Goal: Navigation & Orientation: Find specific page/section

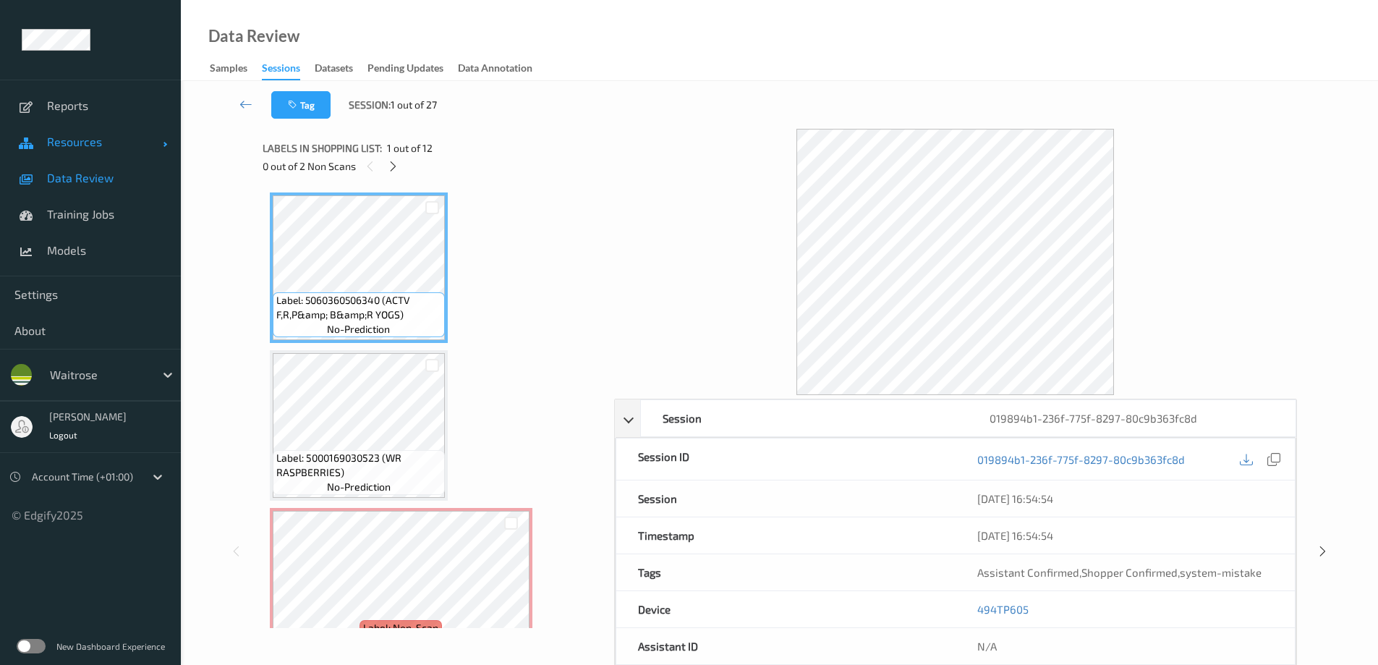
click at [85, 148] on span "Resources" at bounding box center [105, 142] width 116 height 14
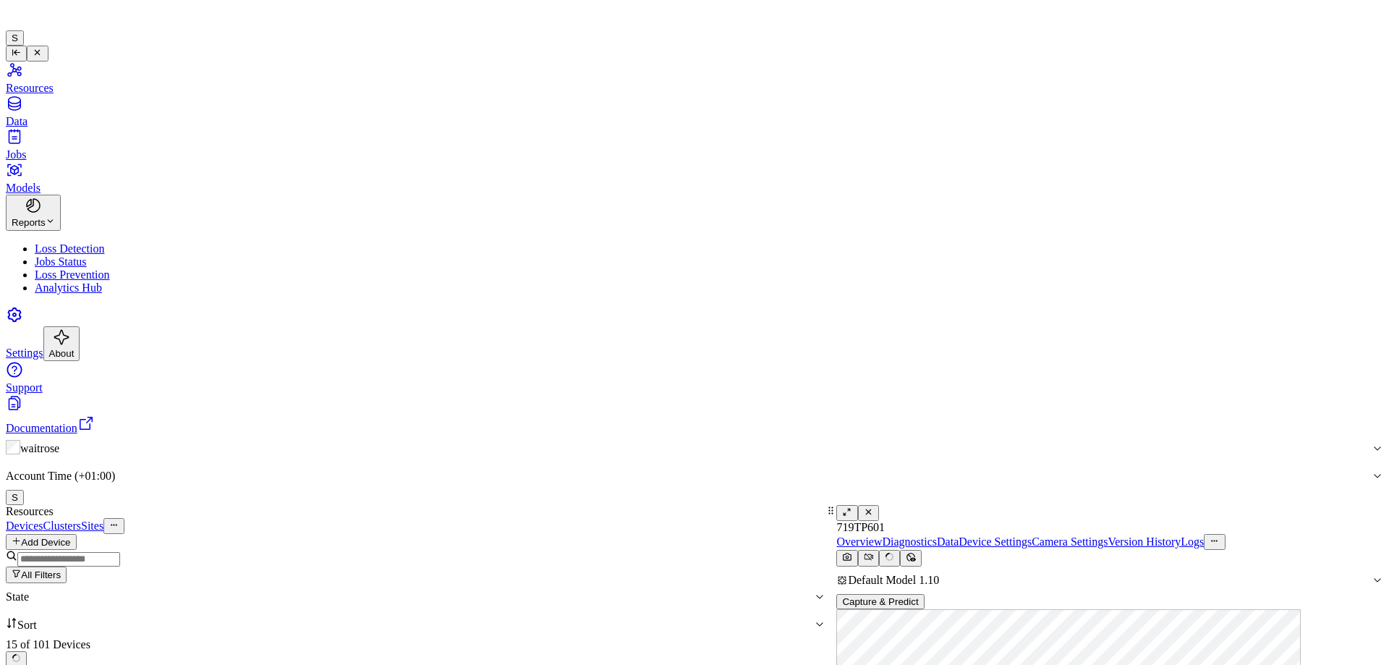
scroll to position [217, 0]
click at [103, 519] on link "Sites" at bounding box center [92, 525] width 22 height 12
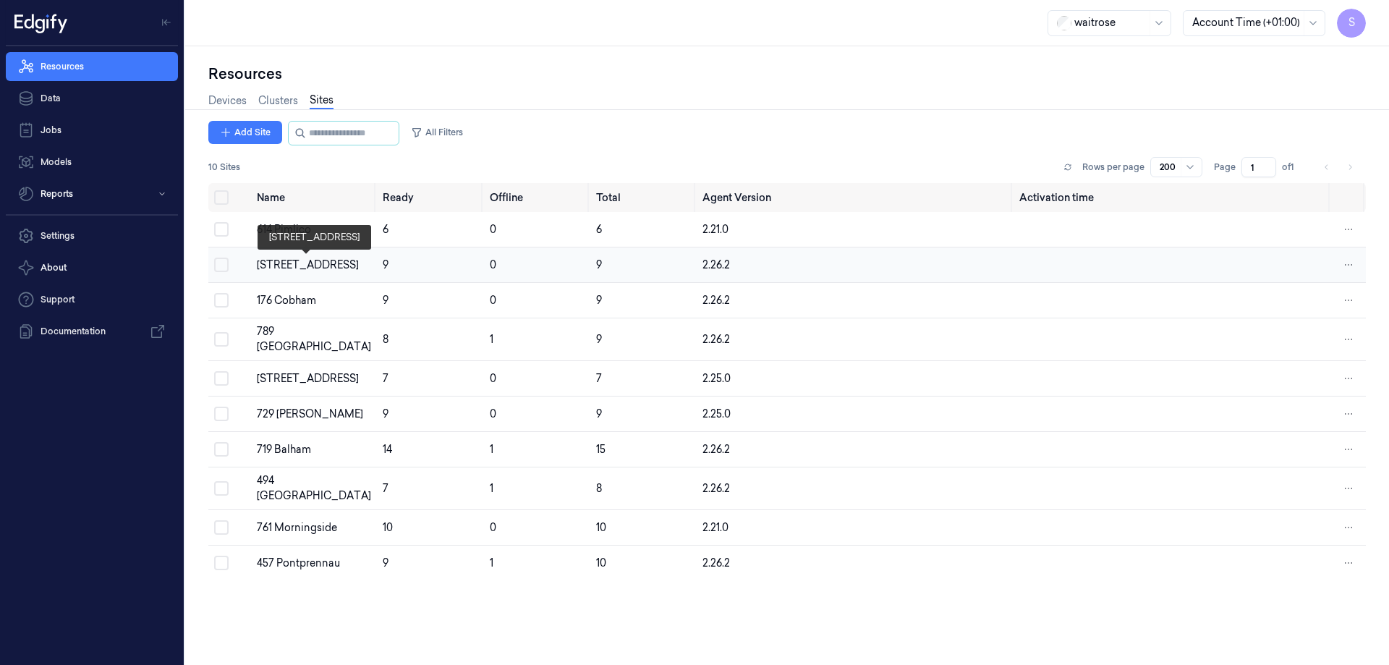
click at [299, 258] on div "[STREET_ADDRESS]" at bounding box center [314, 265] width 114 height 15
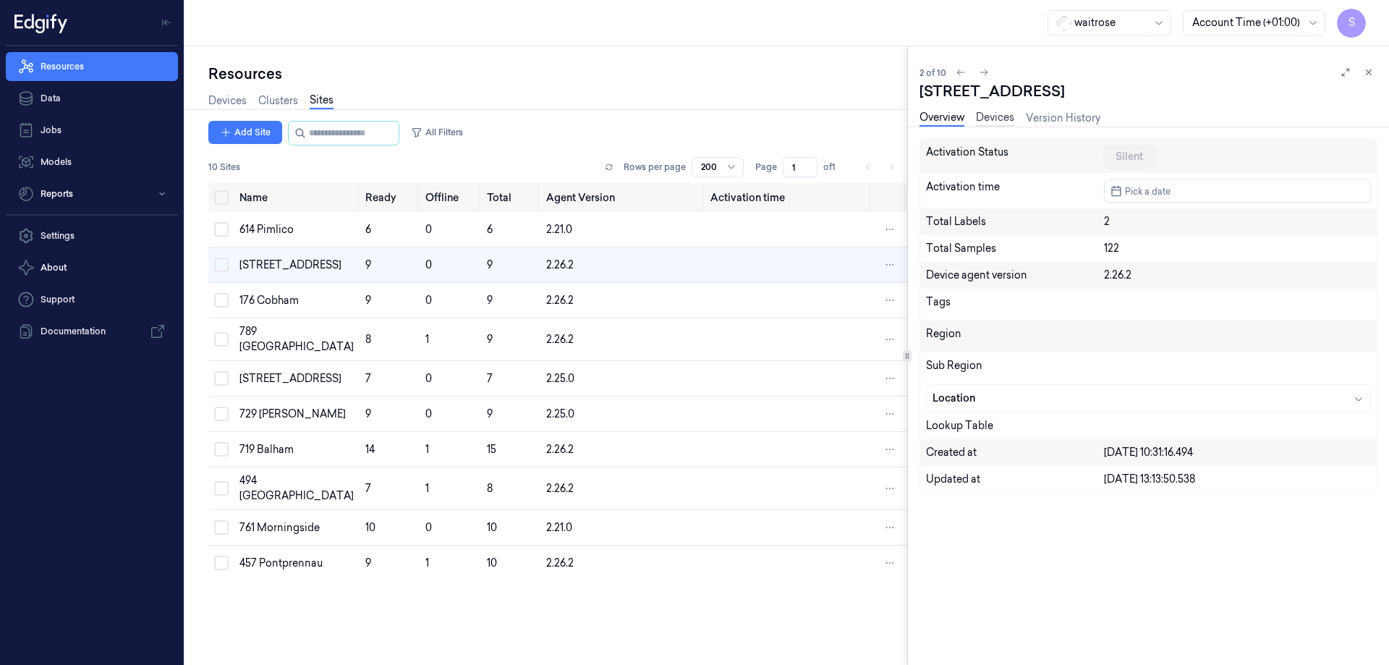
click at [999, 117] on link "Devices" at bounding box center [995, 118] width 38 height 17
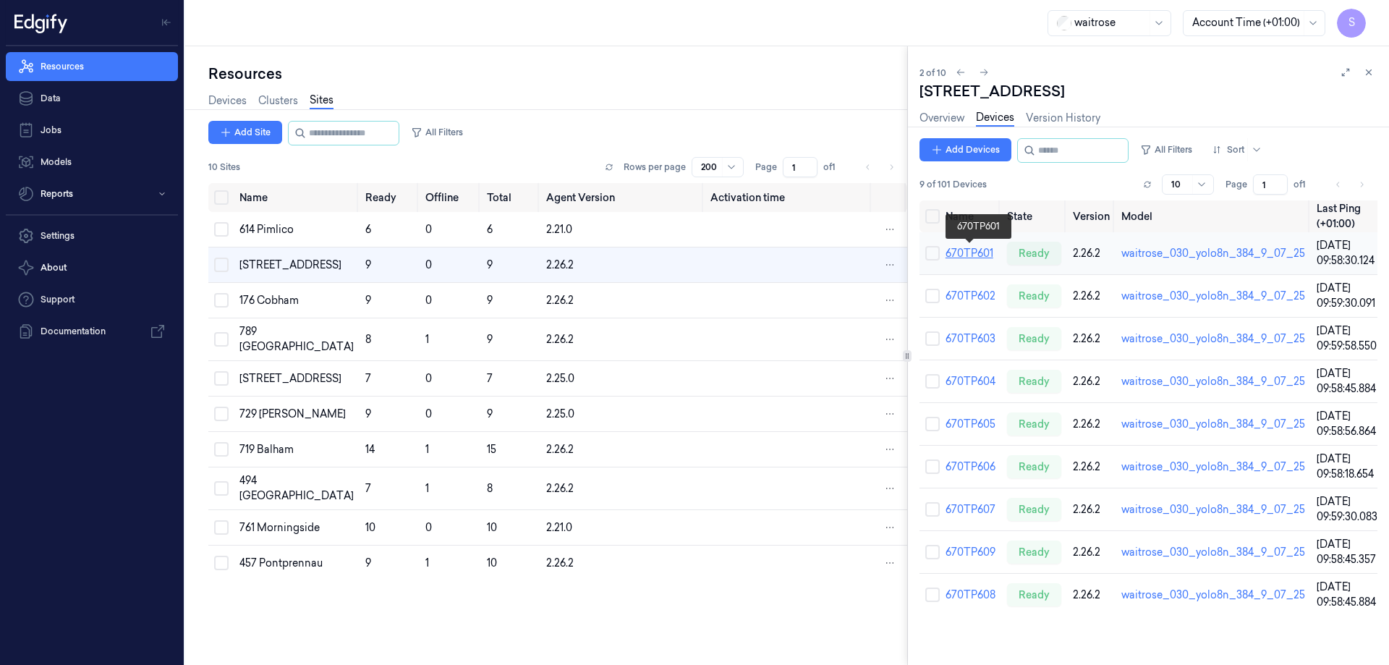
click at [953, 252] on link "670TP601" at bounding box center [969, 253] width 48 height 13
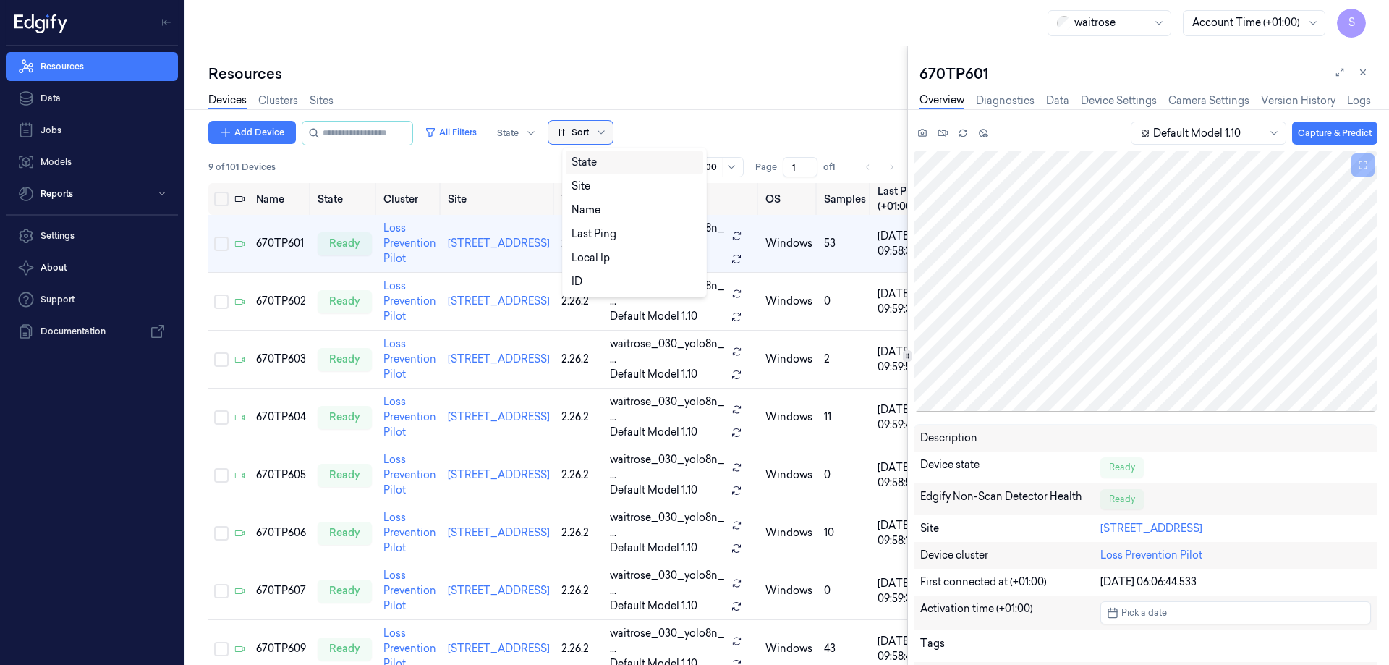
click at [608, 134] on div at bounding box center [601, 132] width 18 height 23
click at [600, 205] on div "Name" at bounding box center [634, 210] width 126 height 15
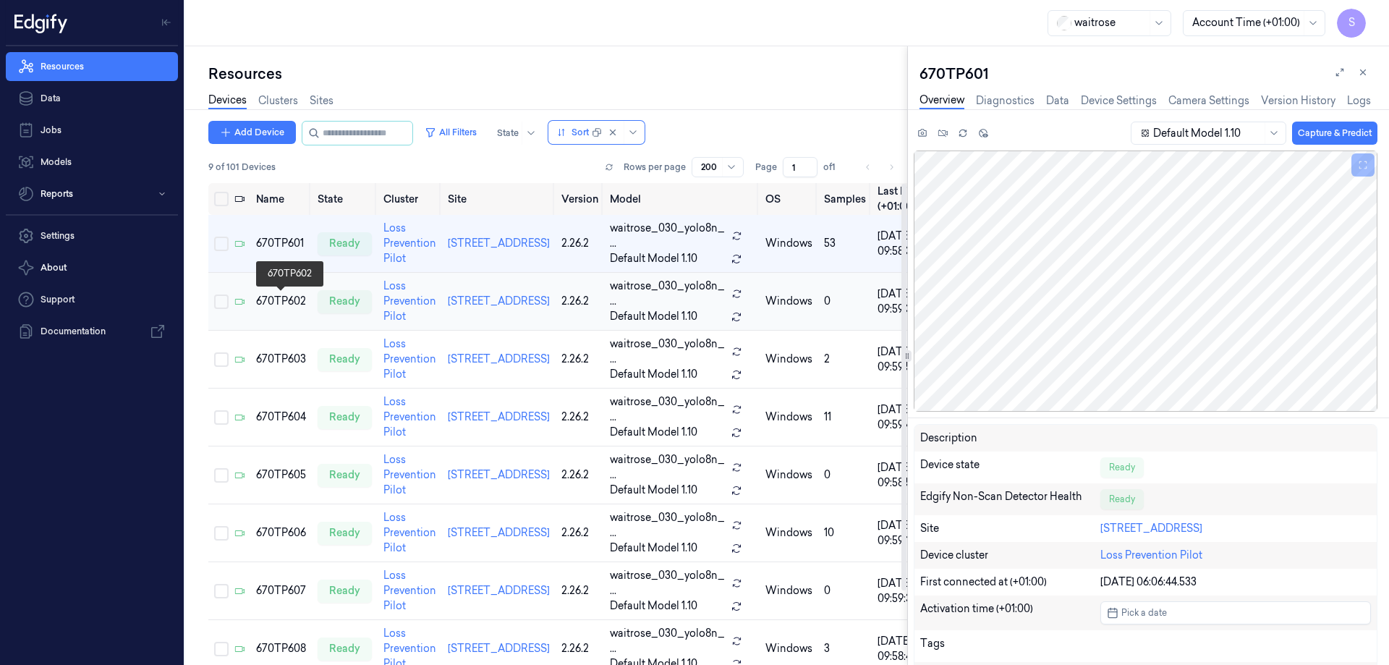
click at [279, 296] on div "670TP602" at bounding box center [281, 301] width 50 height 15
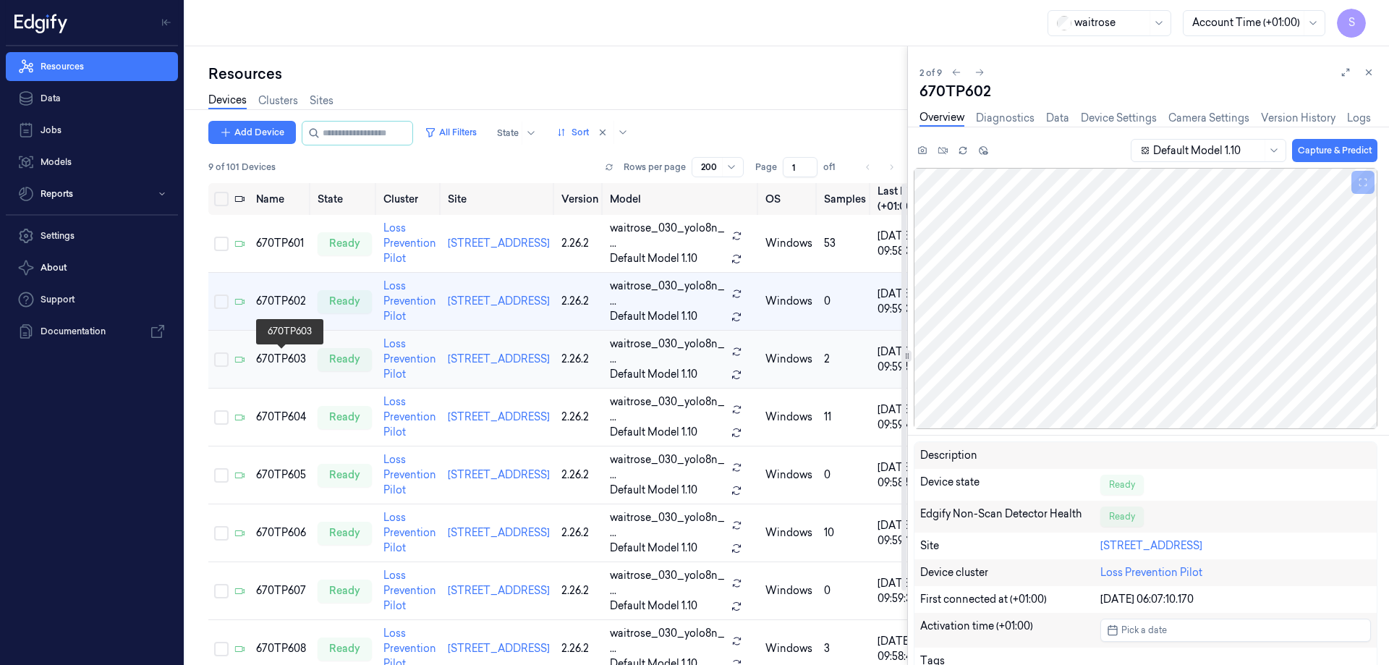
click at [287, 353] on div "670TP603" at bounding box center [281, 359] width 50 height 15
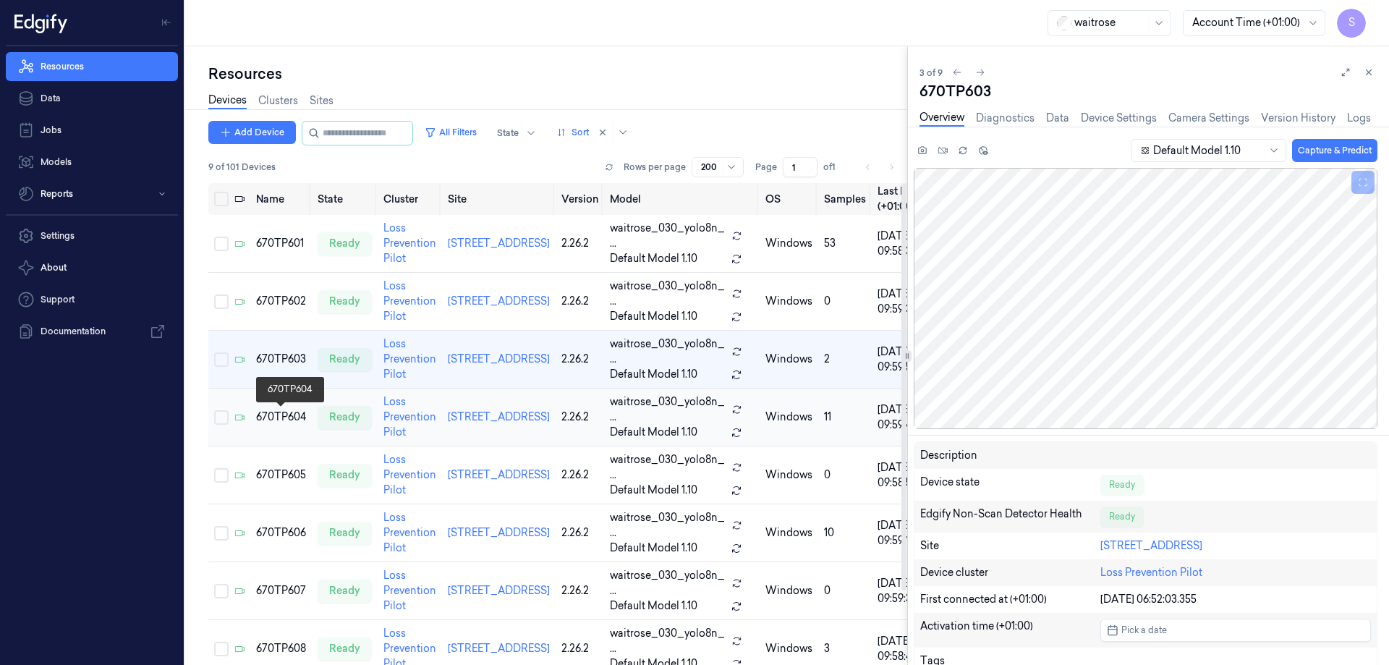
click at [285, 412] on div "670TP604" at bounding box center [281, 416] width 50 height 15
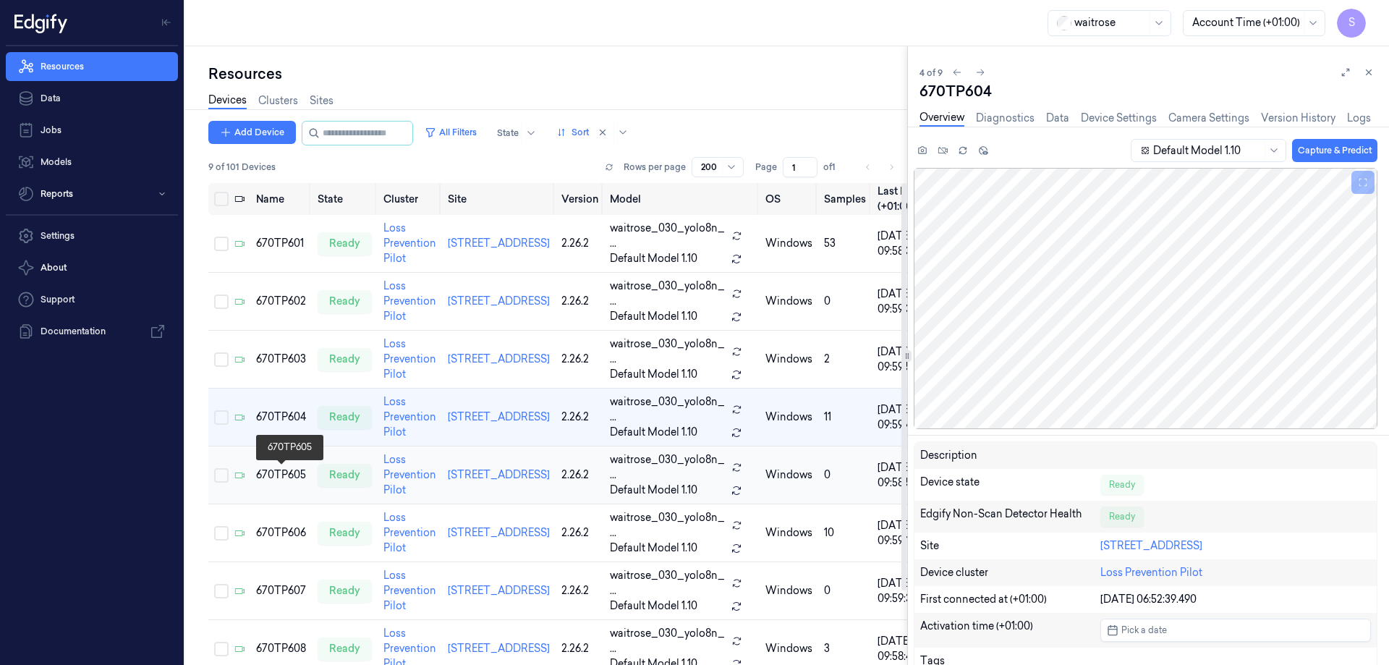
click at [275, 474] on div "670TP605" at bounding box center [281, 474] width 50 height 15
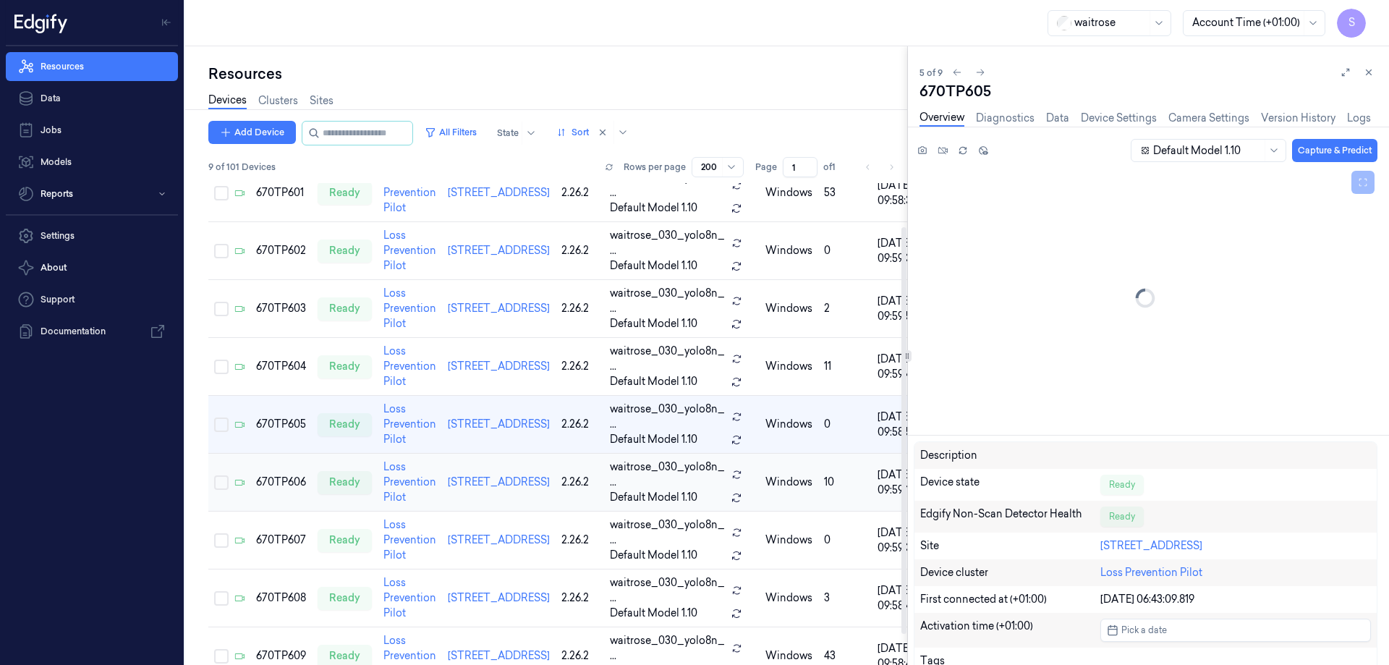
scroll to position [51, 0]
